Goal: Information Seeking & Learning: Learn about a topic

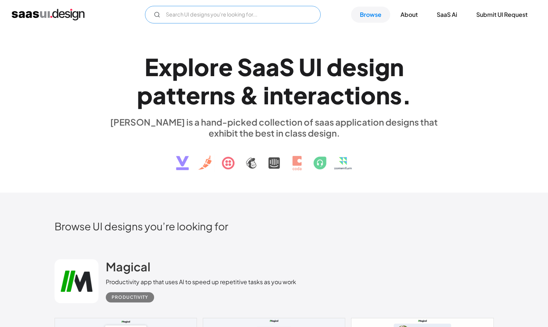
click at [286, 18] on input "Email Form" at bounding box center [233, 15] width 176 height 18
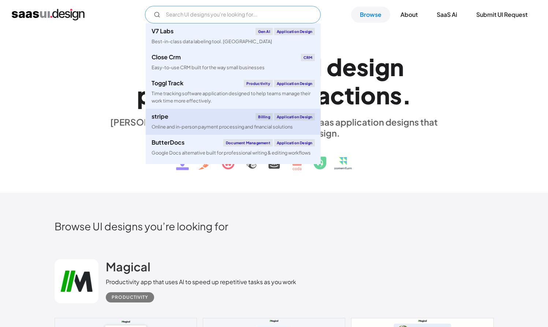
click at [231, 119] on div "stripe Billing Application Design" at bounding box center [233, 116] width 163 height 7
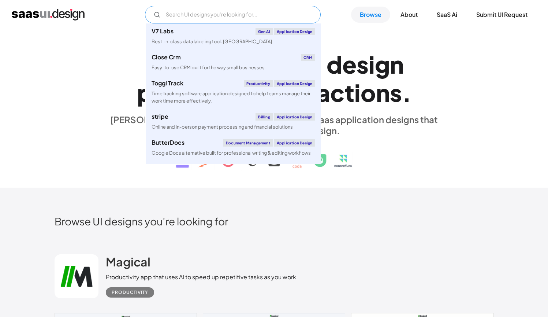
scroll to position [9, 0]
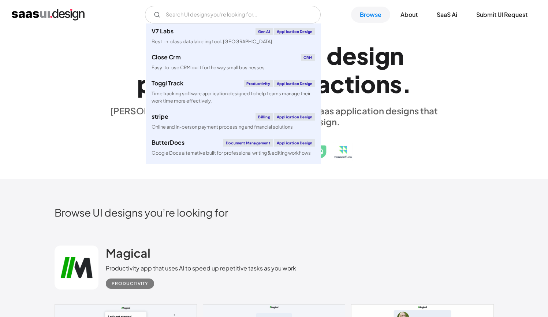
click at [401, 227] on div "Browse UI designs you’re looking for" at bounding box center [274, 218] width 439 height 25
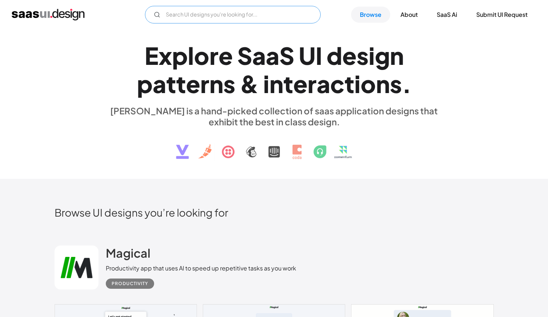
click at [191, 20] on input "Email Form" at bounding box center [233, 15] width 176 height 18
type input "s"
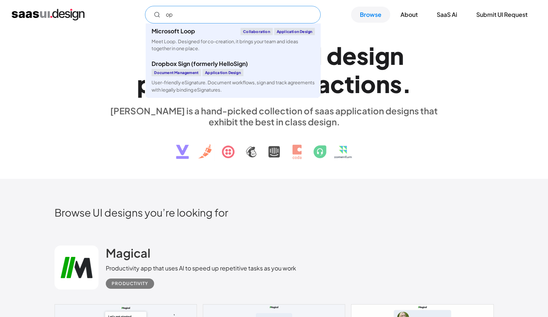
type input "o"
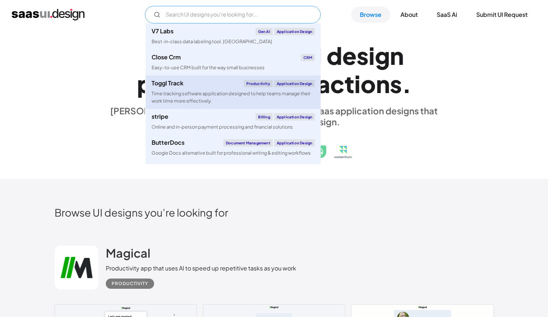
scroll to position [0, 0]
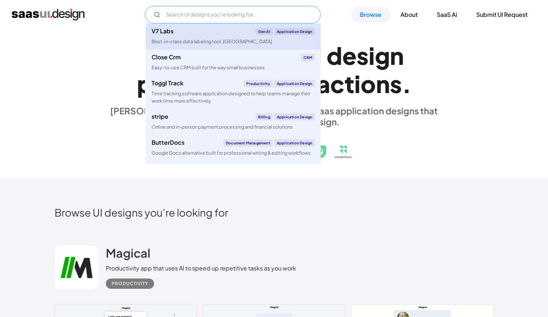
click at [222, 44] on div "Best-in-class data labeling tool. [GEOGRAPHIC_DATA]" at bounding box center [212, 41] width 120 height 7
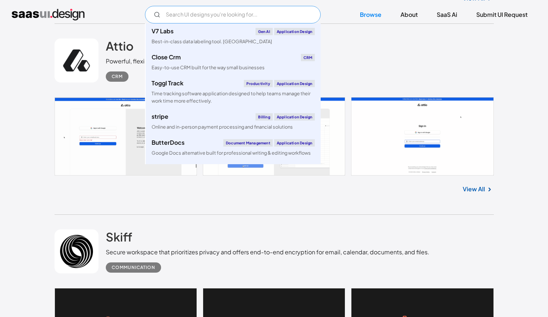
scroll to position [472, 0]
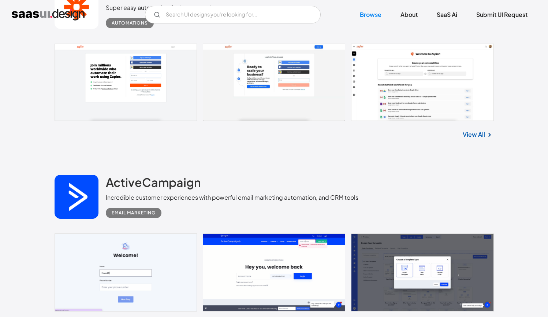
scroll to position [5313, 0]
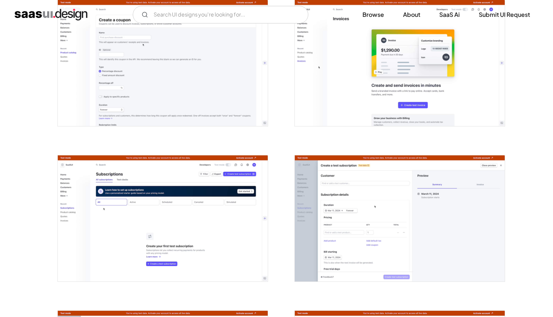
scroll to position [1420, 0]
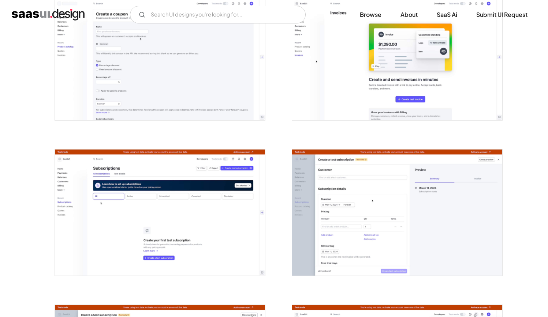
click at [349, 75] on img "open lightbox" at bounding box center [397, 57] width 210 height 126
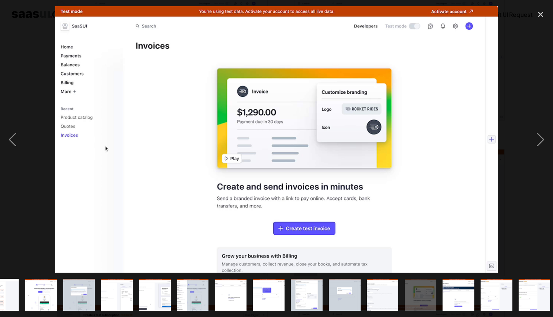
click at [354, 69] on img at bounding box center [276, 139] width 443 height 266
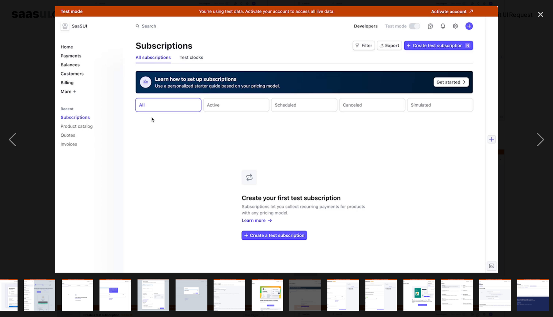
scroll to position [0, 403]
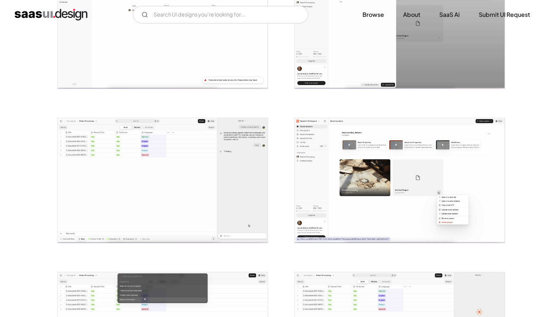
scroll to position [1017, 0]
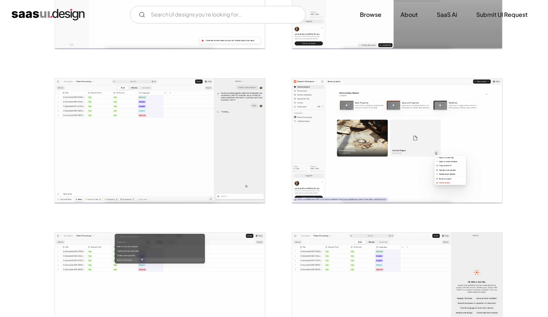
click at [194, 145] on img "open lightbox" at bounding box center [160, 140] width 210 height 125
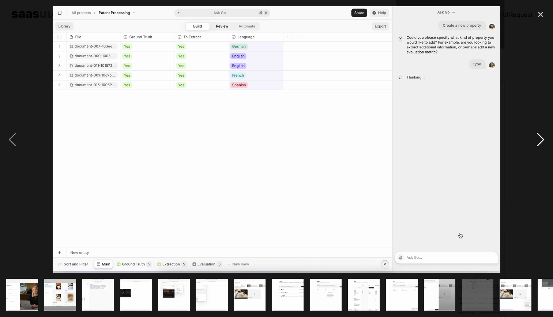
click at [547, 160] on div "next image" at bounding box center [540, 139] width 25 height 266
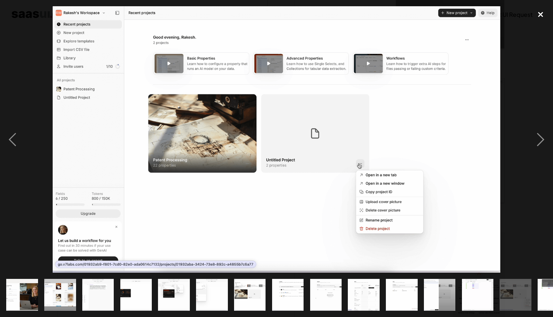
click at [543, 12] on div "close lightbox" at bounding box center [540, 14] width 25 height 16
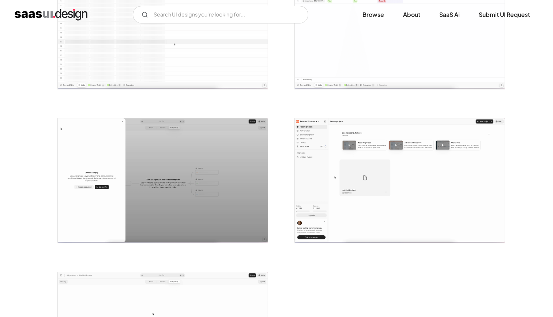
scroll to position [1437, 0]
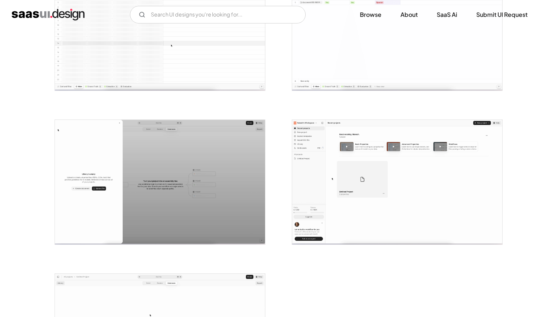
click at [347, 151] on img "open lightbox" at bounding box center [397, 182] width 210 height 125
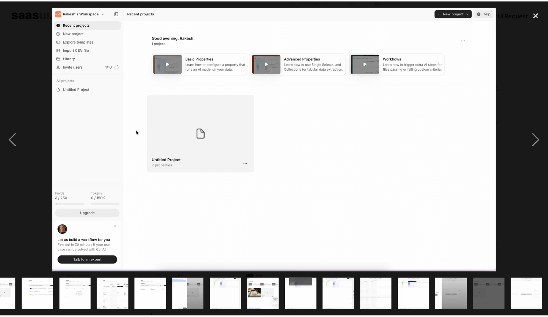
scroll to position [0, 251]
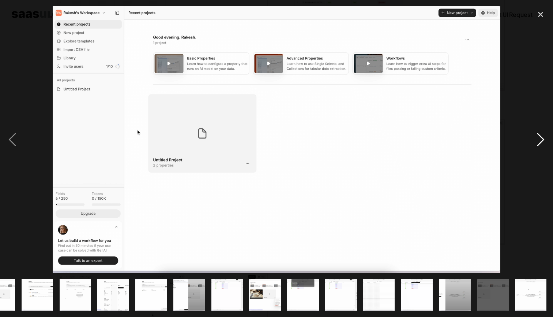
click at [529, 136] on div "next image" at bounding box center [540, 139] width 25 height 266
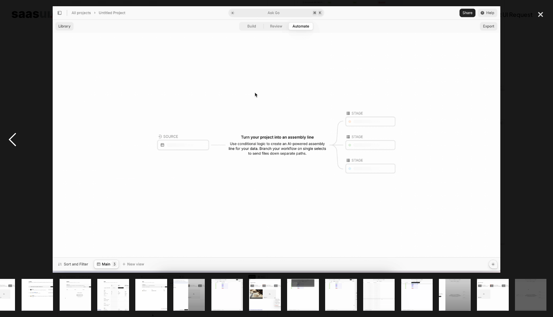
click at [19, 136] on div "previous image" at bounding box center [12, 139] width 25 height 266
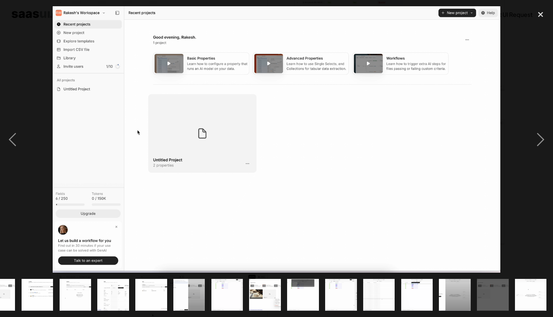
click at [25, 54] on div at bounding box center [276, 139] width 553 height 266
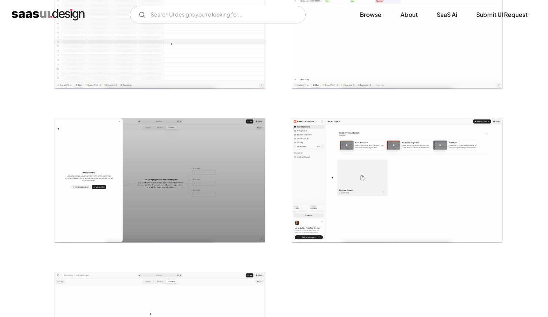
scroll to position [1519, 0]
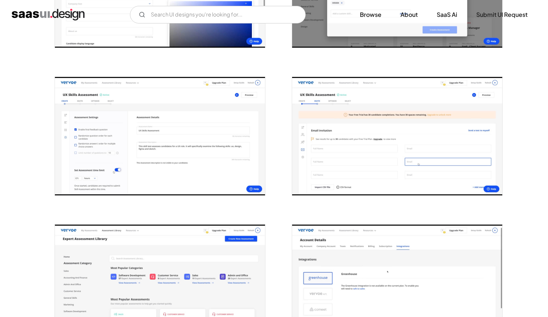
scroll to position [630, 0]
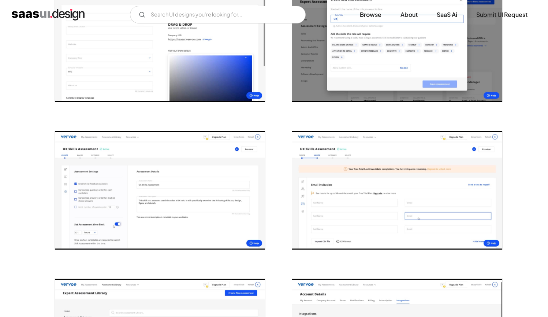
click at [336, 83] on img "open lightbox" at bounding box center [397, 43] width 210 height 118
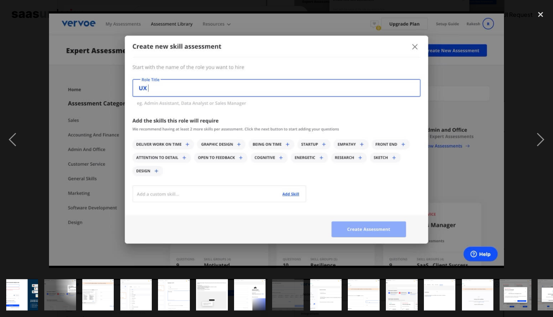
click at [504, 117] on img at bounding box center [276, 139] width 455 height 256
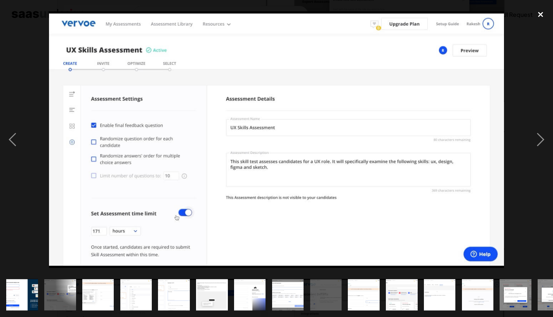
click at [538, 15] on div "close lightbox" at bounding box center [540, 14] width 25 height 16
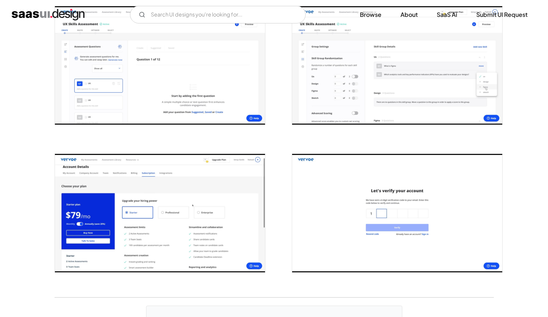
scroll to position [1306, 0]
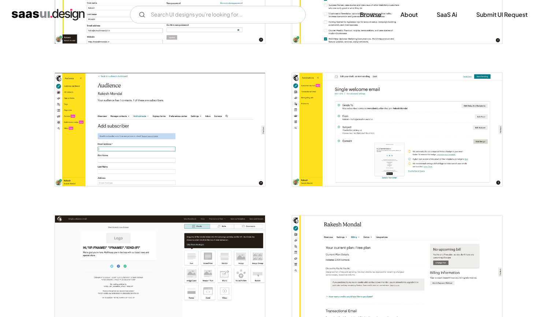
scroll to position [1553, 0]
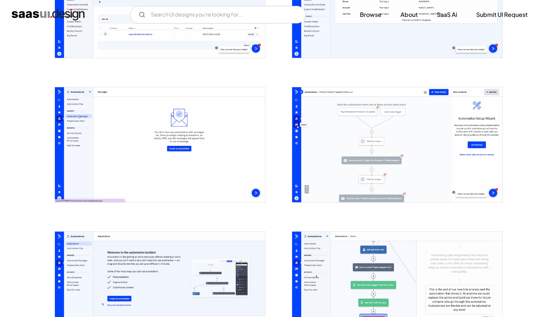
scroll to position [1374, 0]
